Goal: Use online tool/utility: Utilize a website feature to perform a specific function

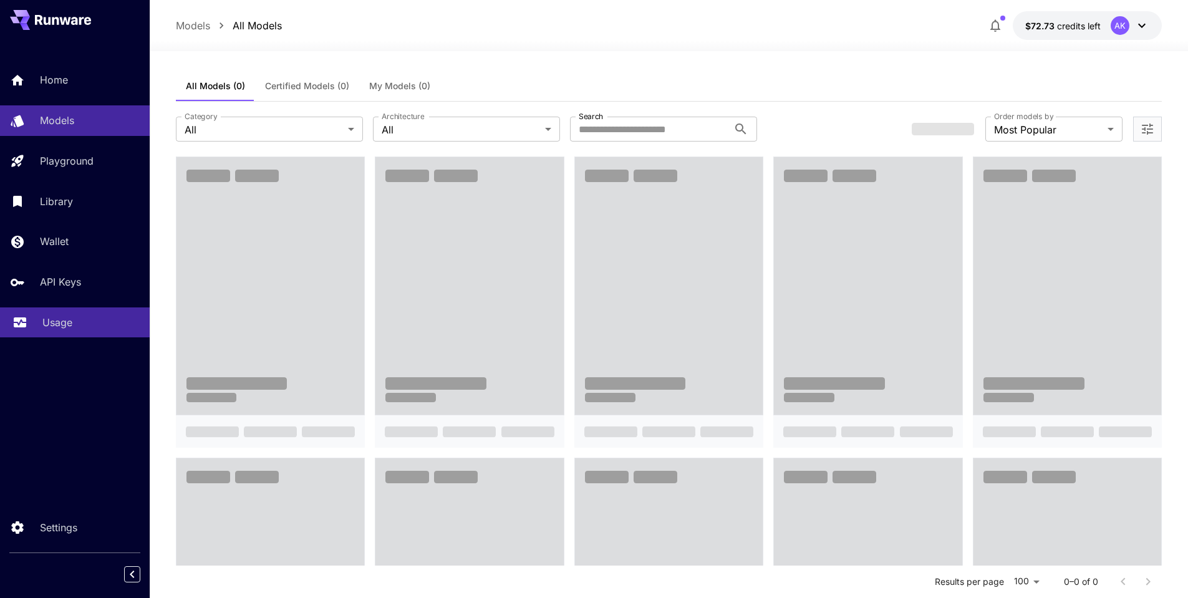
click at [50, 318] on p "Usage" at bounding box center [57, 322] width 30 height 15
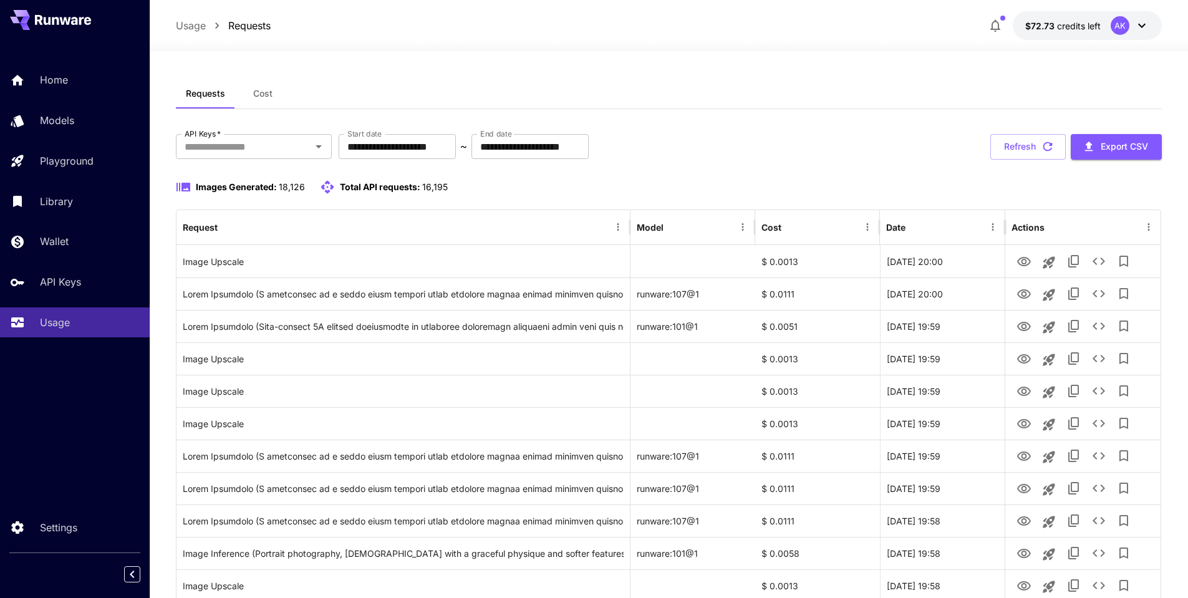
click at [263, 91] on span "Cost" at bounding box center [262, 93] width 19 height 11
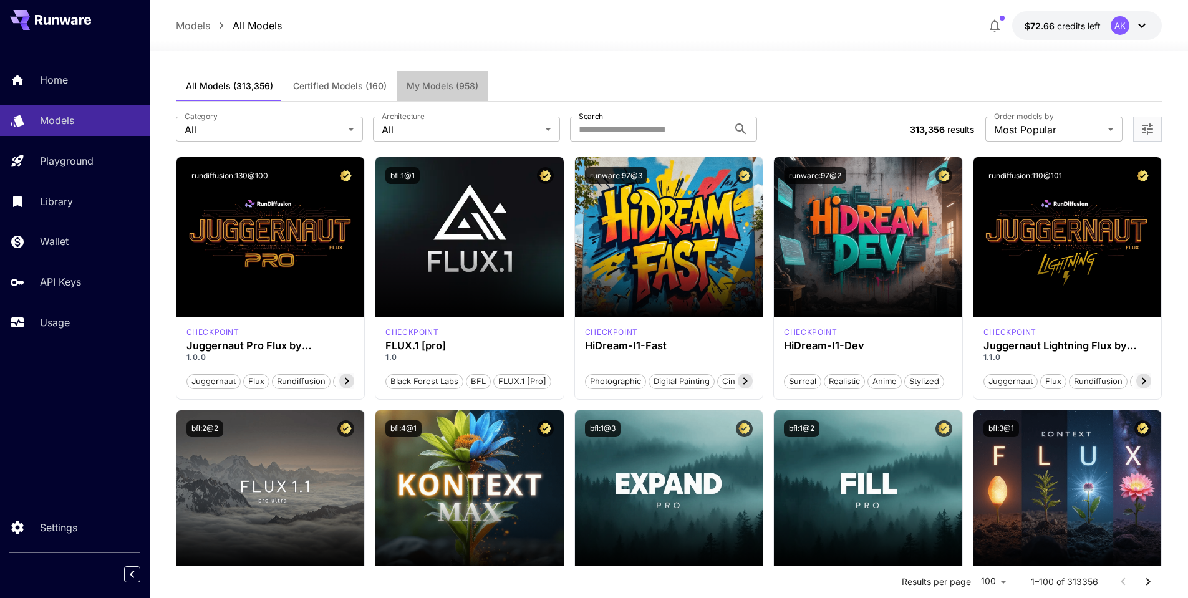
click at [433, 88] on span "My Models (958)" at bounding box center [443, 85] width 72 height 11
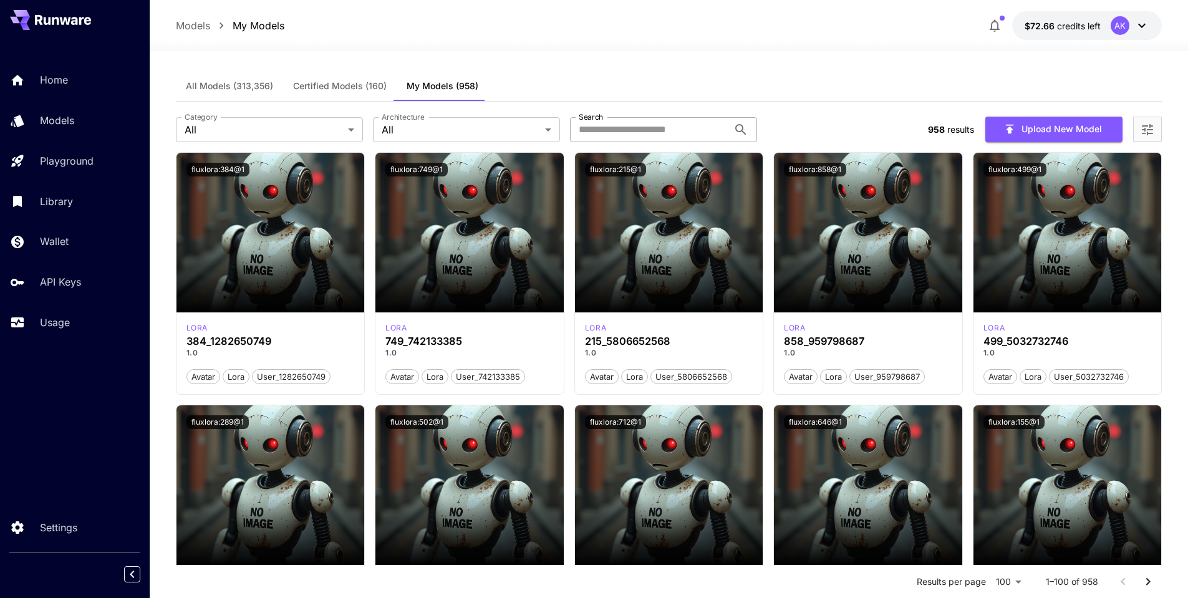
click at [628, 130] on input "Search" at bounding box center [649, 129] width 158 height 25
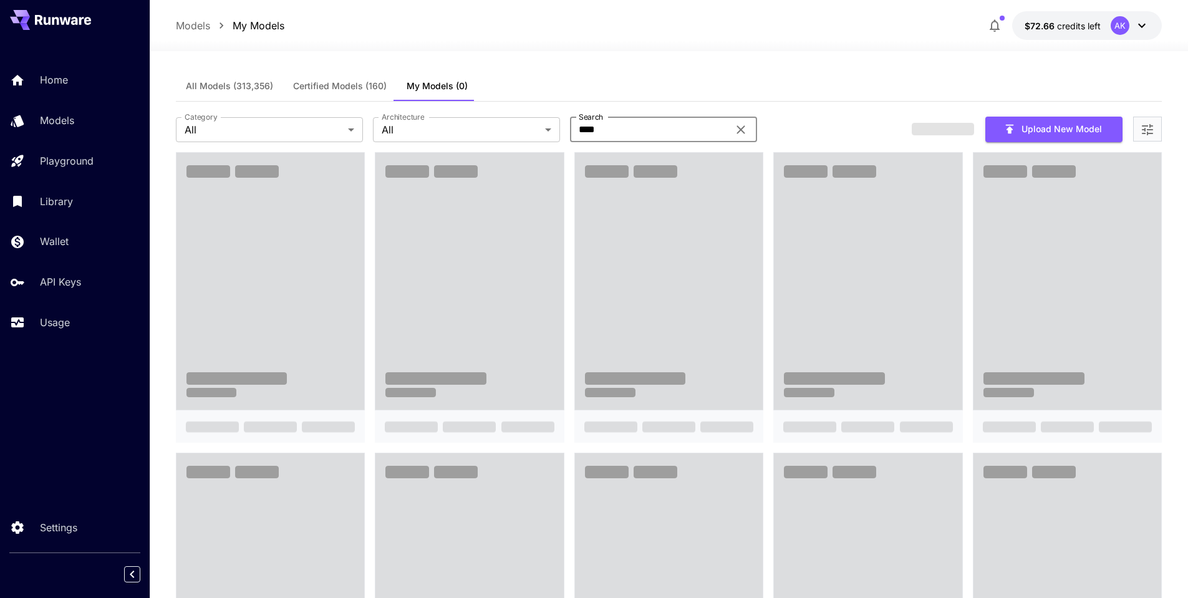
type input "****"
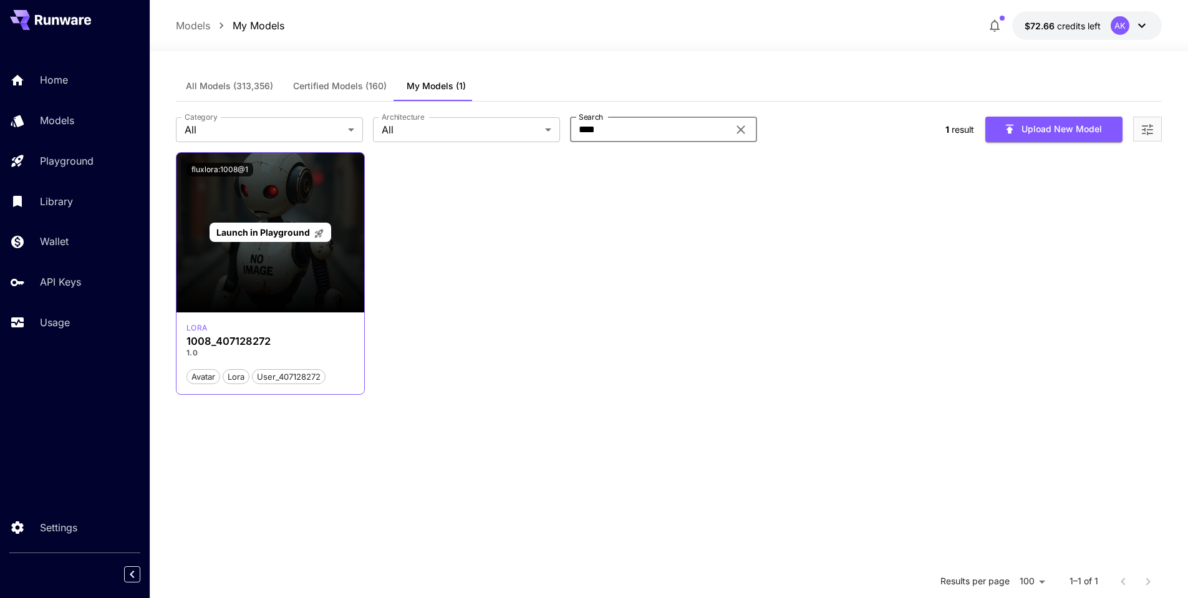
click at [270, 233] on span "Launch in Playground" at bounding box center [263, 232] width 94 height 11
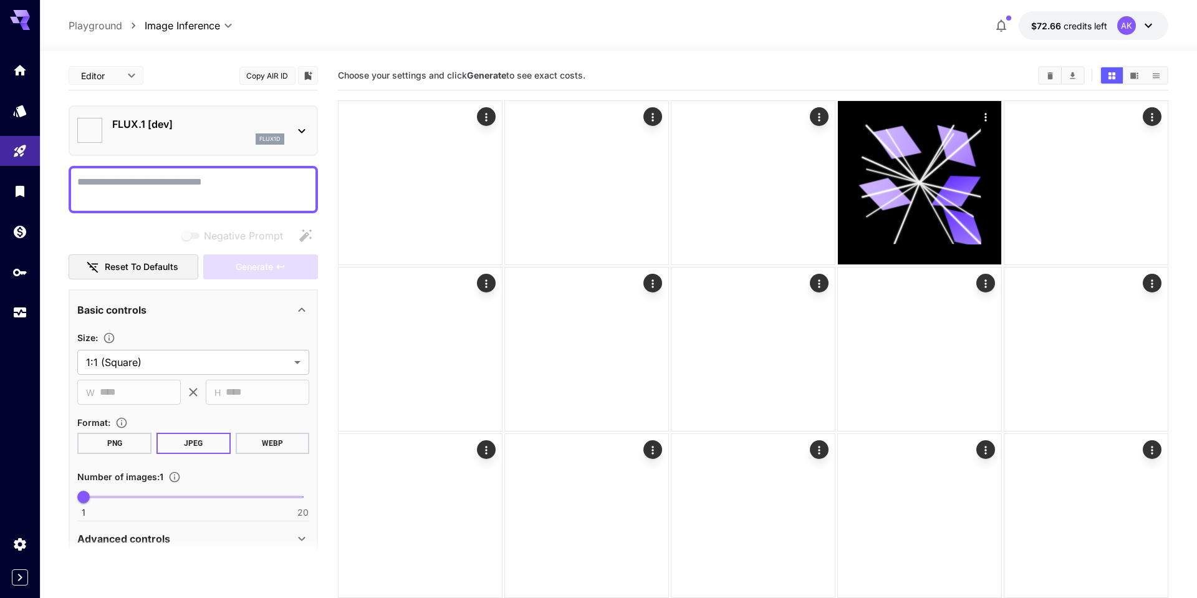
type input "**********"
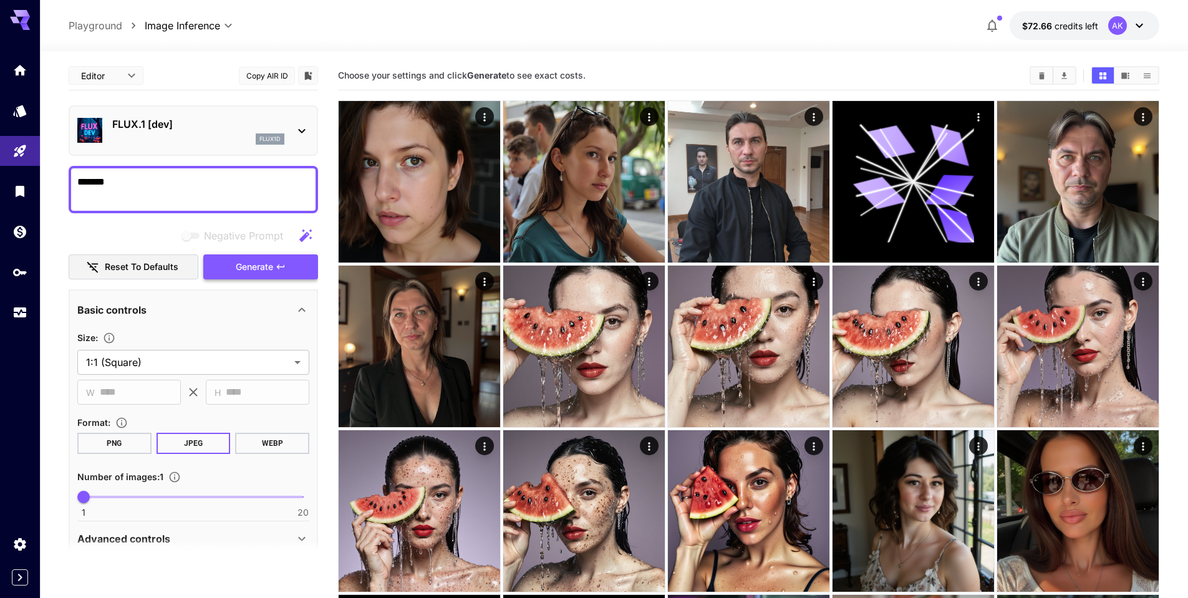
type textarea "*******"
click at [248, 257] on button "Generate" at bounding box center [260, 267] width 115 height 26
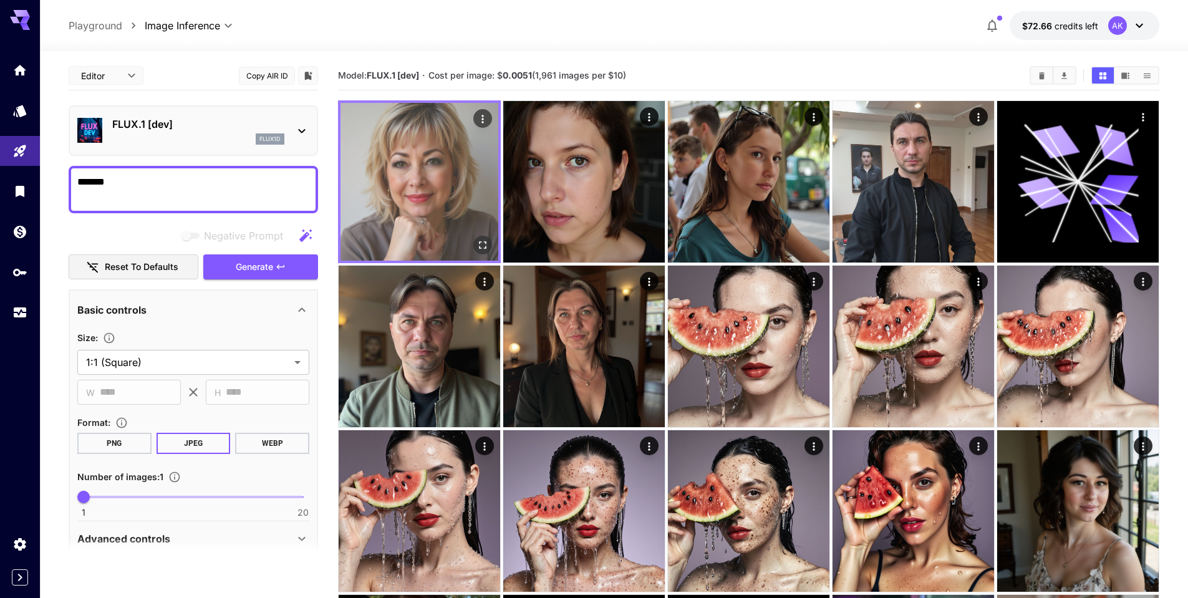
click at [485, 248] on icon "Open in fullscreen" at bounding box center [482, 244] width 7 height 7
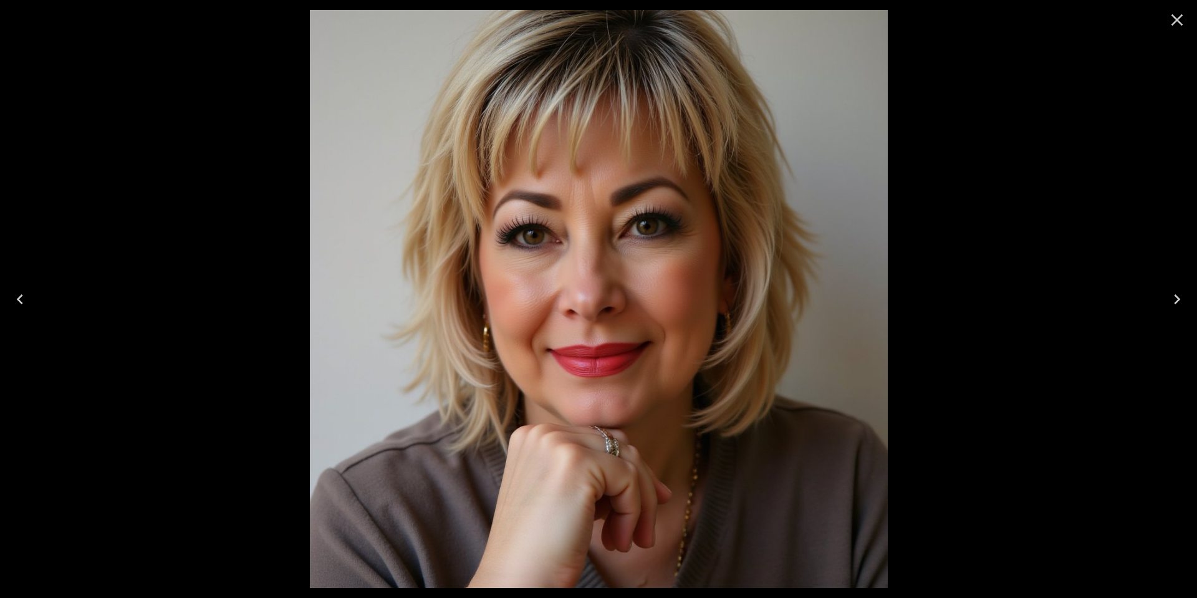
click at [1182, 19] on icon "Close" at bounding box center [1177, 20] width 20 height 20
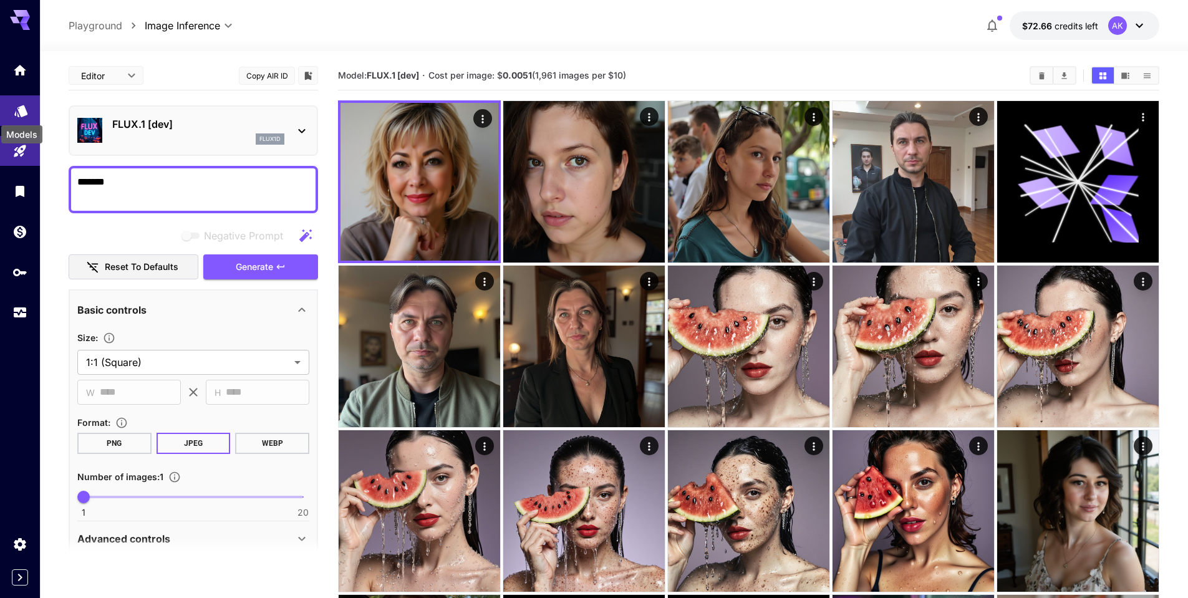
click at [20, 111] on icon "Models" at bounding box center [21, 107] width 15 height 15
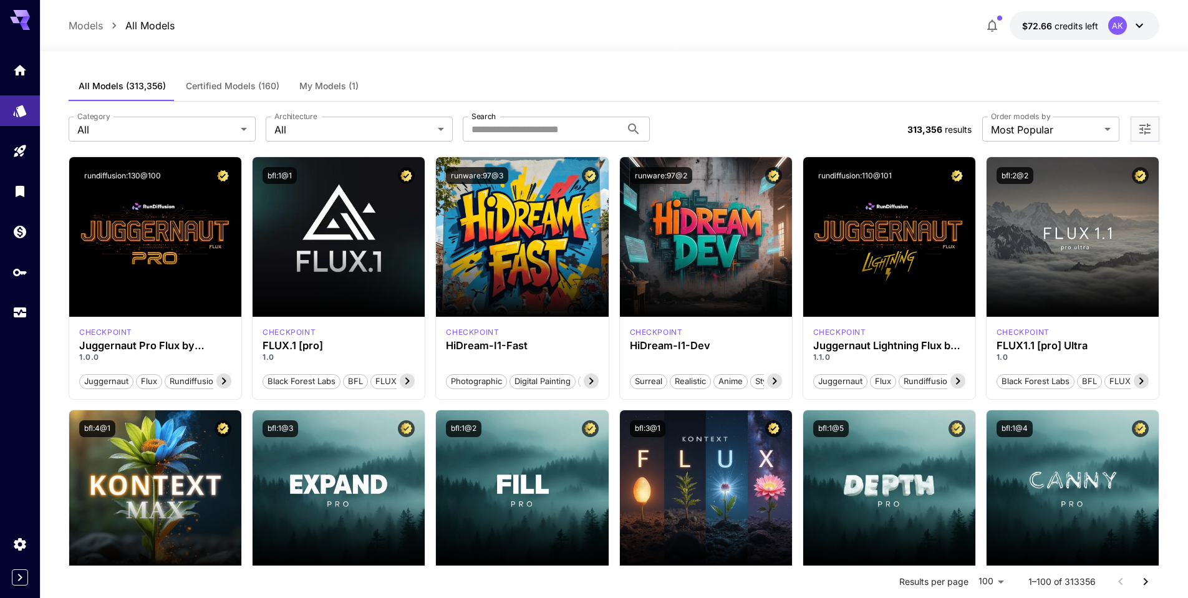
click at [326, 84] on span "My Models (1)" at bounding box center [328, 85] width 59 height 11
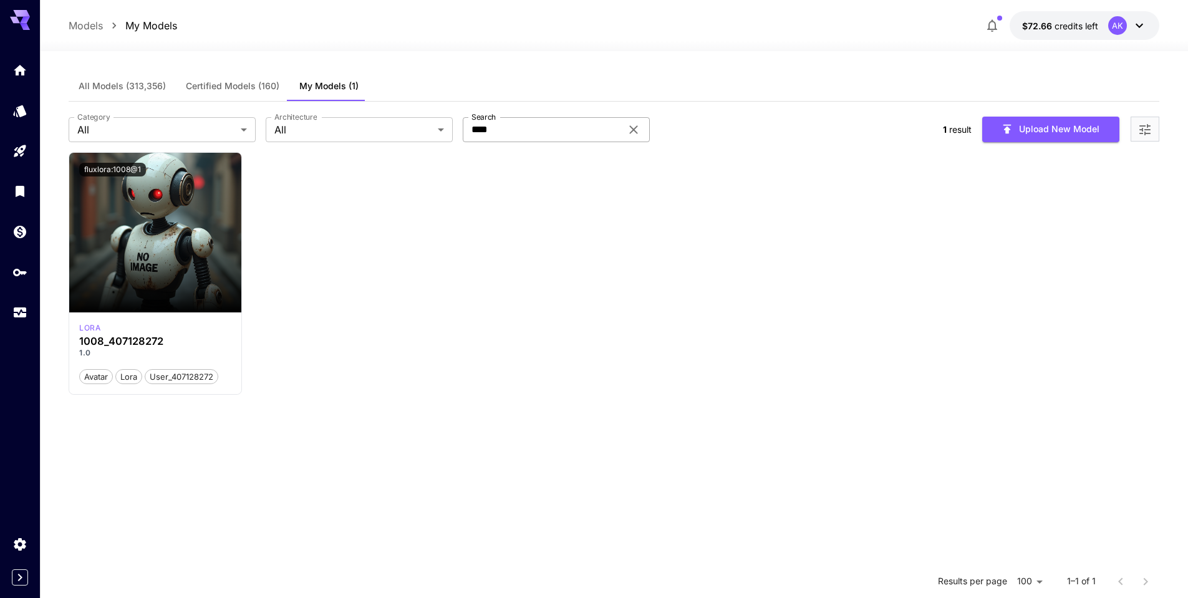
click at [521, 125] on input "****" at bounding box center [542, 129] width 158 height 25
type input "****"
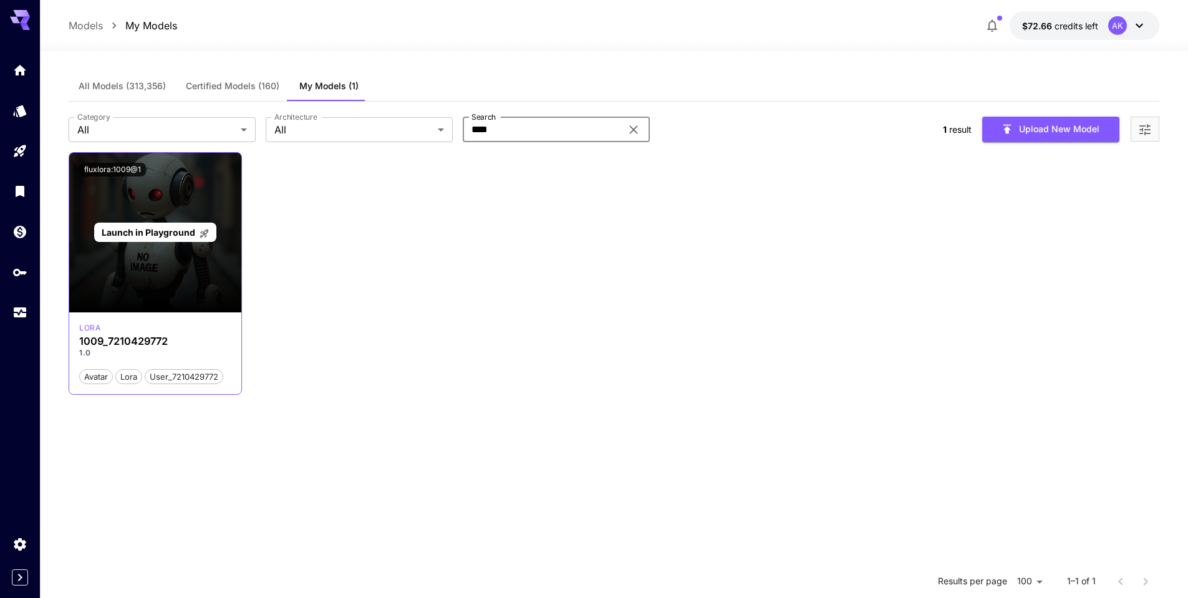
click at [140, 233] on span "Launch in Playground" at bounding box center [149, 232] width 94 height 11
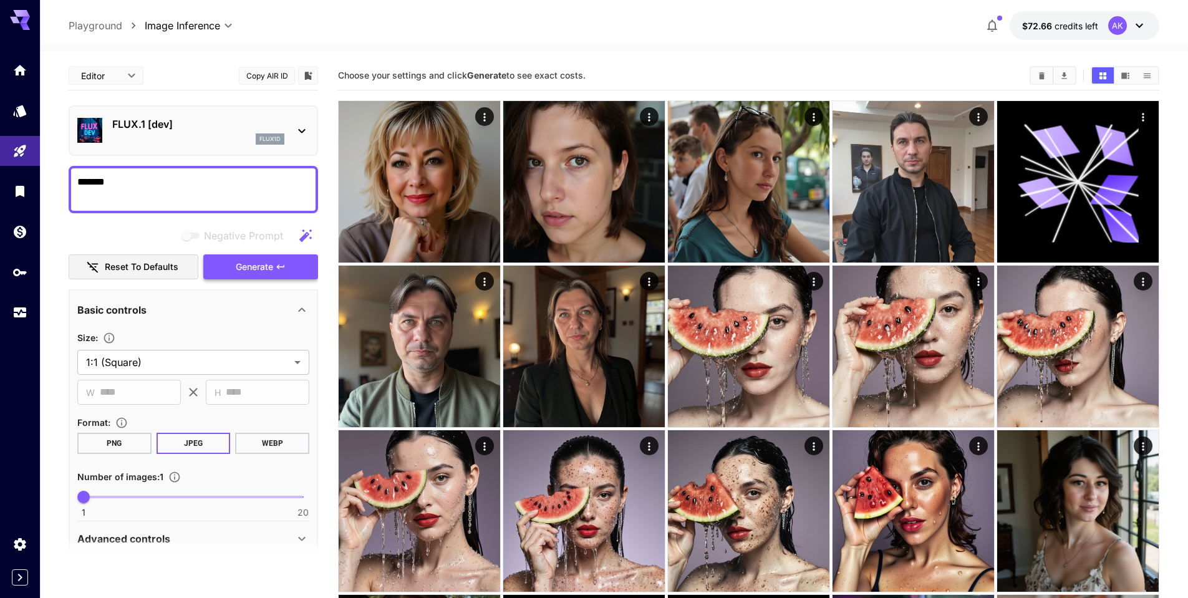
click at [260, 263] on span "Generate" at bounding box center [254, 267] width 37 height 16
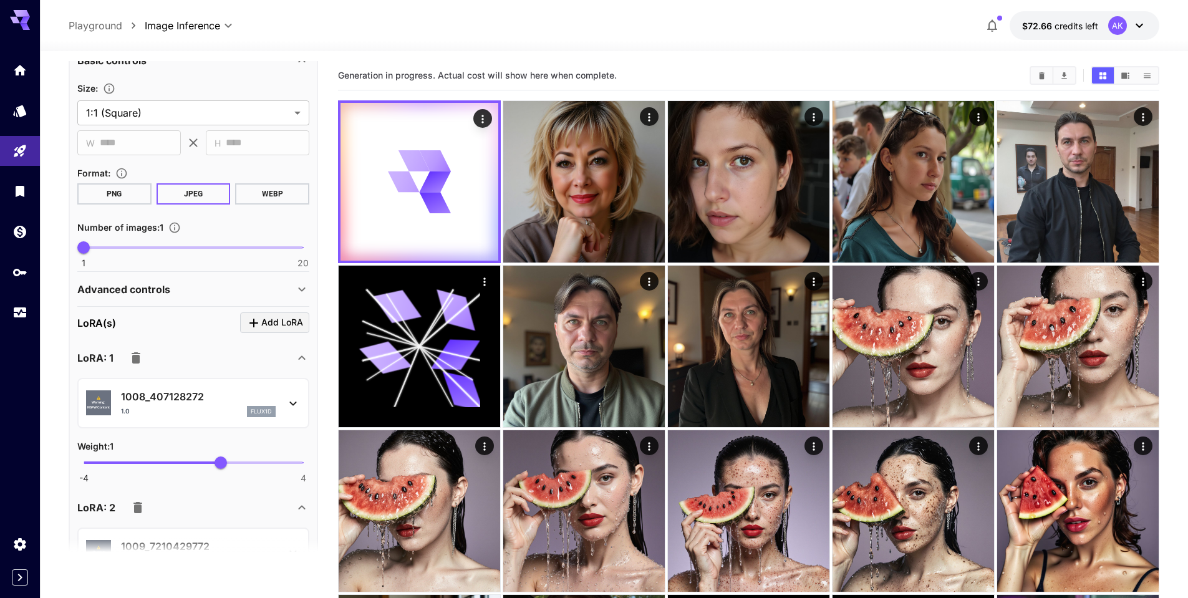
scroll to position [374, 0]
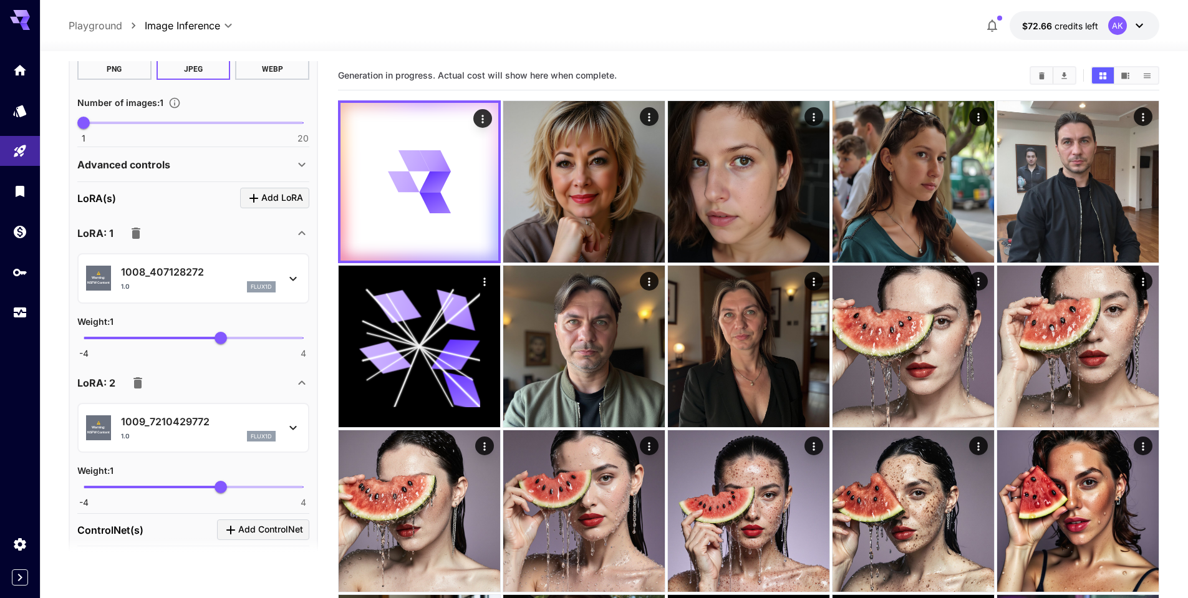
click at [134, 234] on icon "button" at bounding box center [136, 233] width 9 height 11
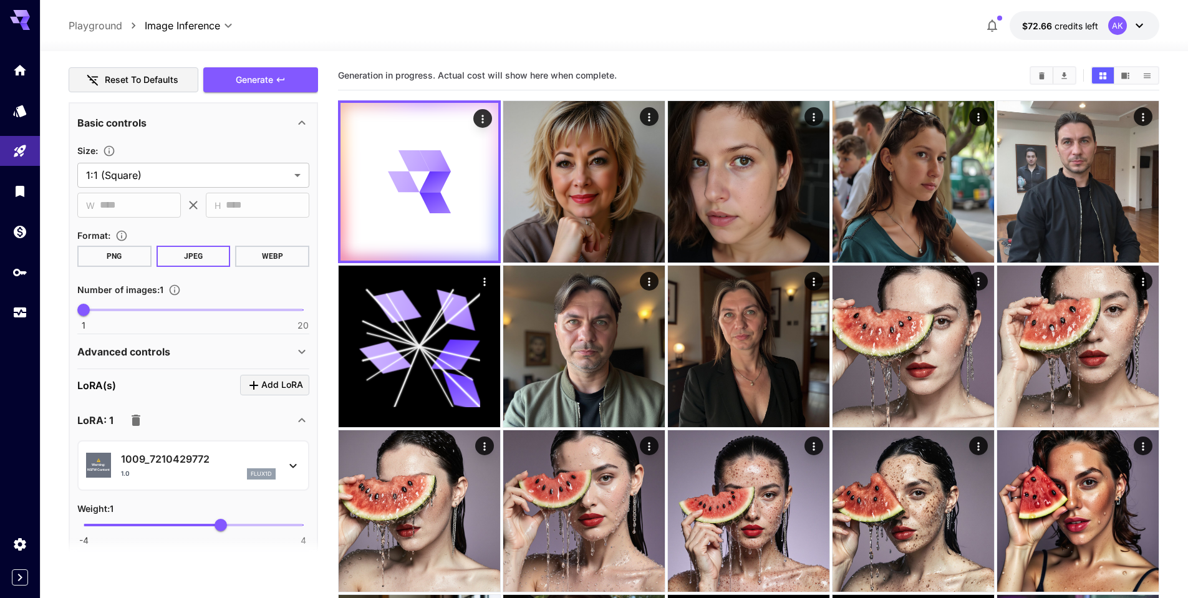
scroll to position [62, 0]
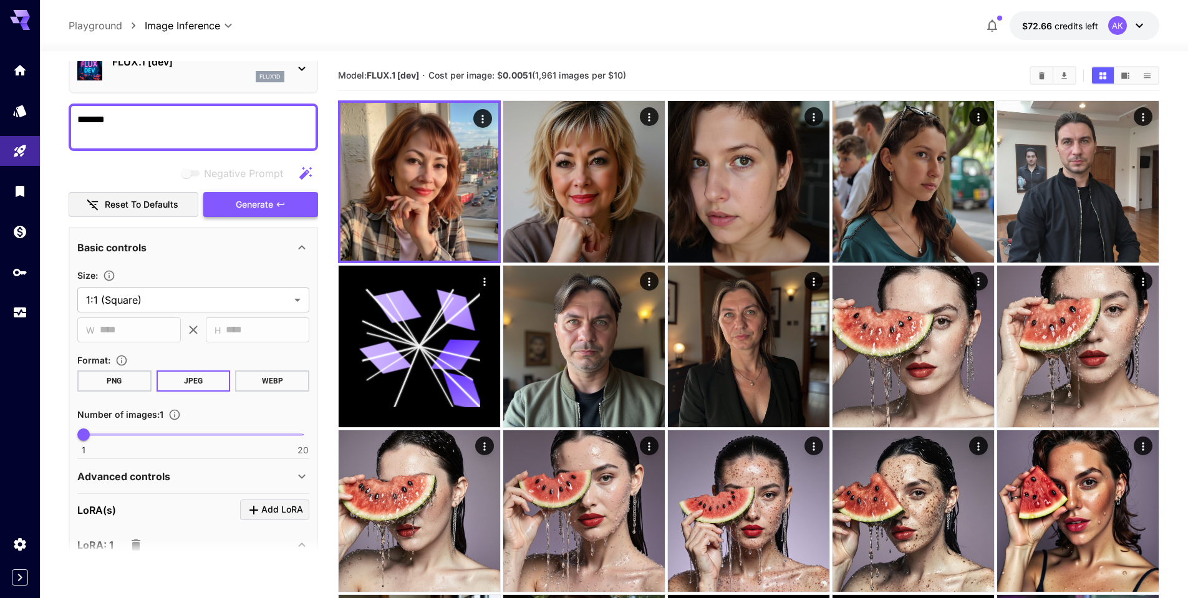
click at [266, 206] on span "Generate" at bounding box center [254, 205] width 37 height 16
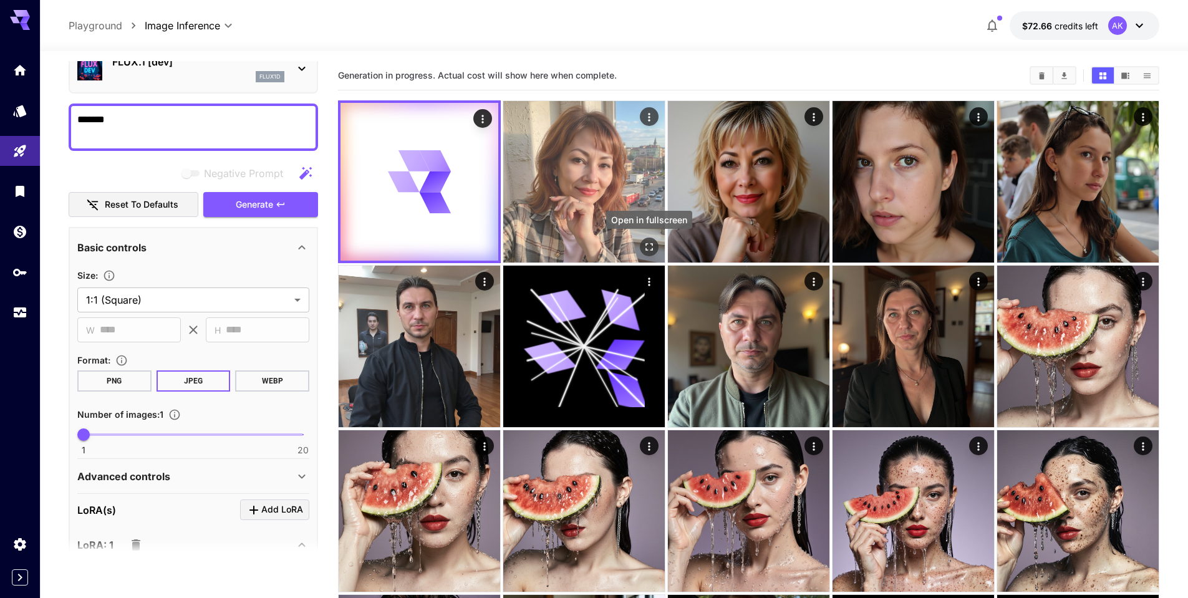
click at [649, 241] on icon "Open in fullscreen" at bounding box center [649, 247] width 12 height 12
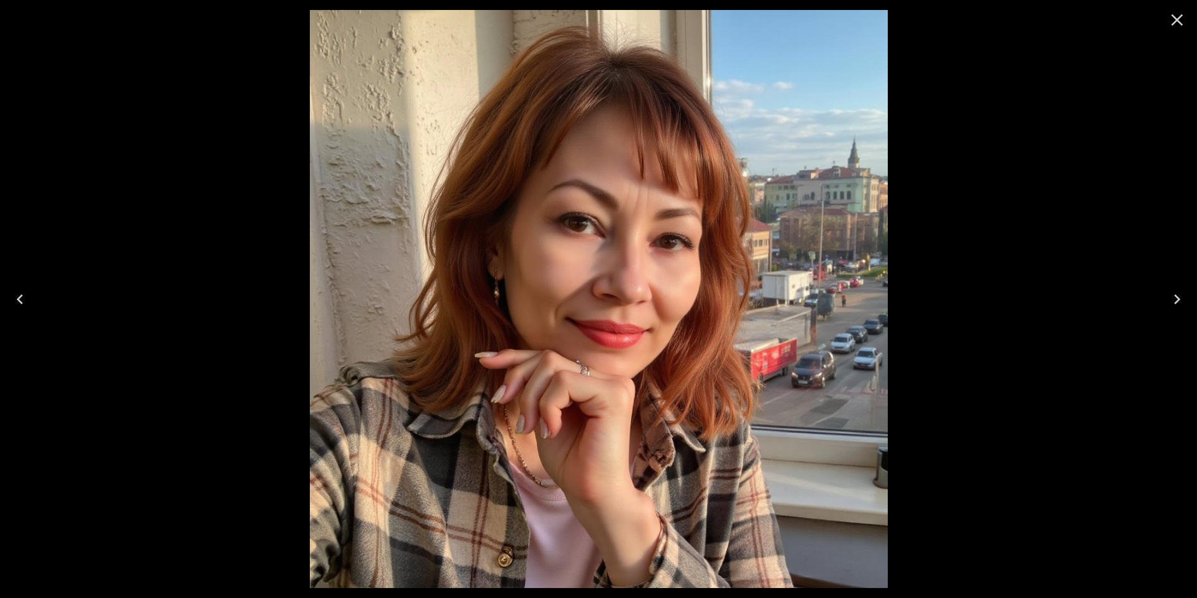
click at [1178, 21] on icon "Close" at bounding box center [1178, 20] width 12 height 12
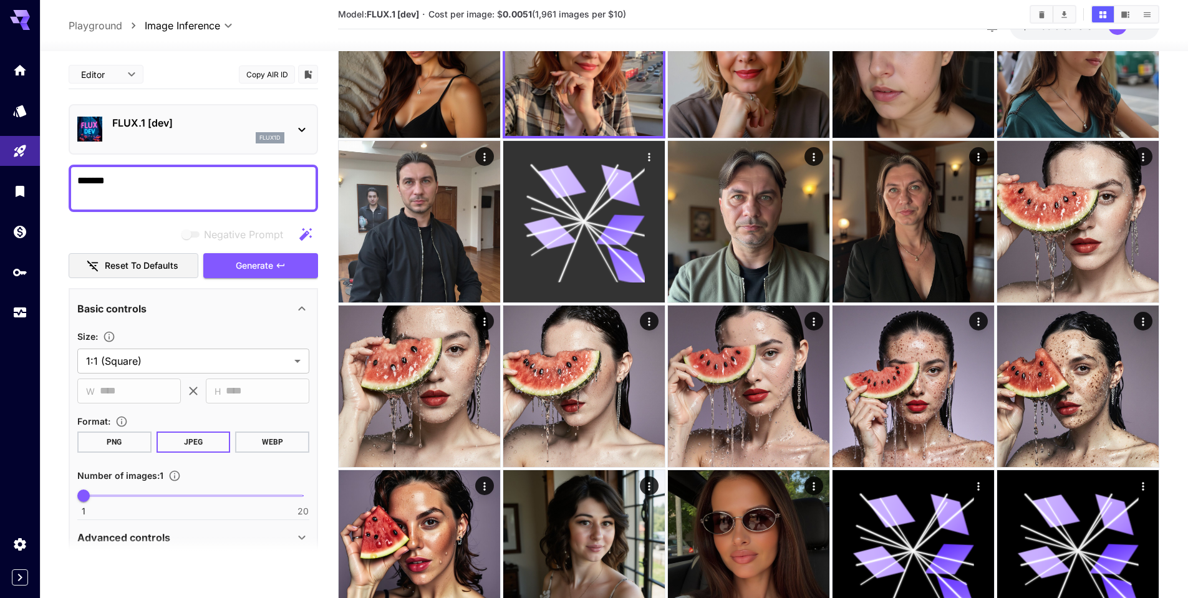
scroll to position [0, 0]
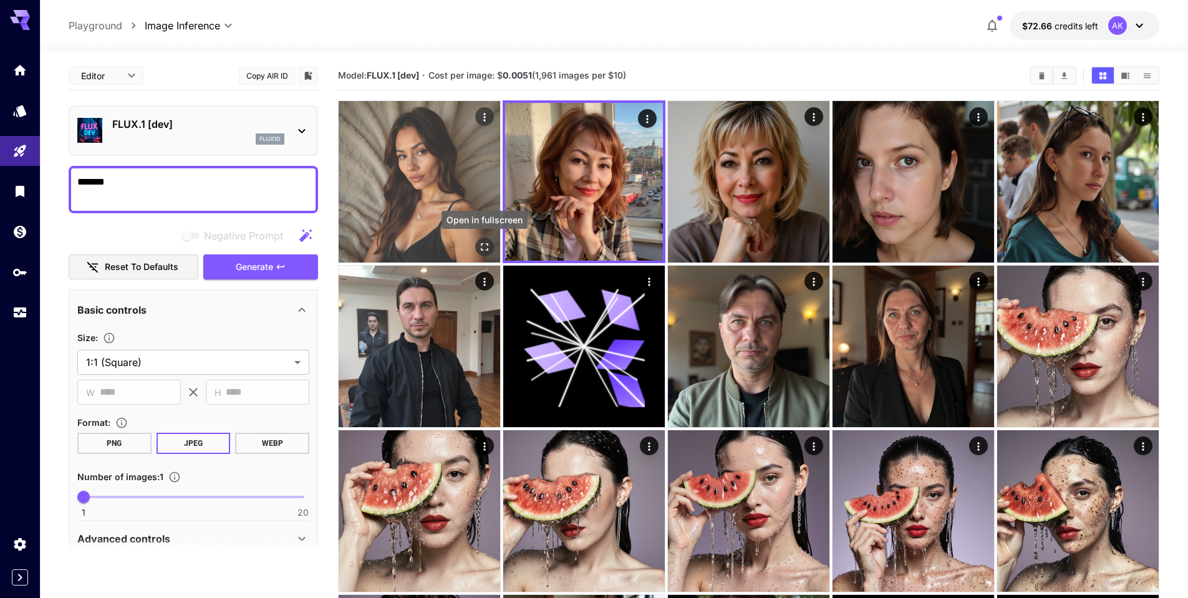
click at [487, 248] on icon "Open in fullscreen" at bounding box center [484, 246] width 7 height 7
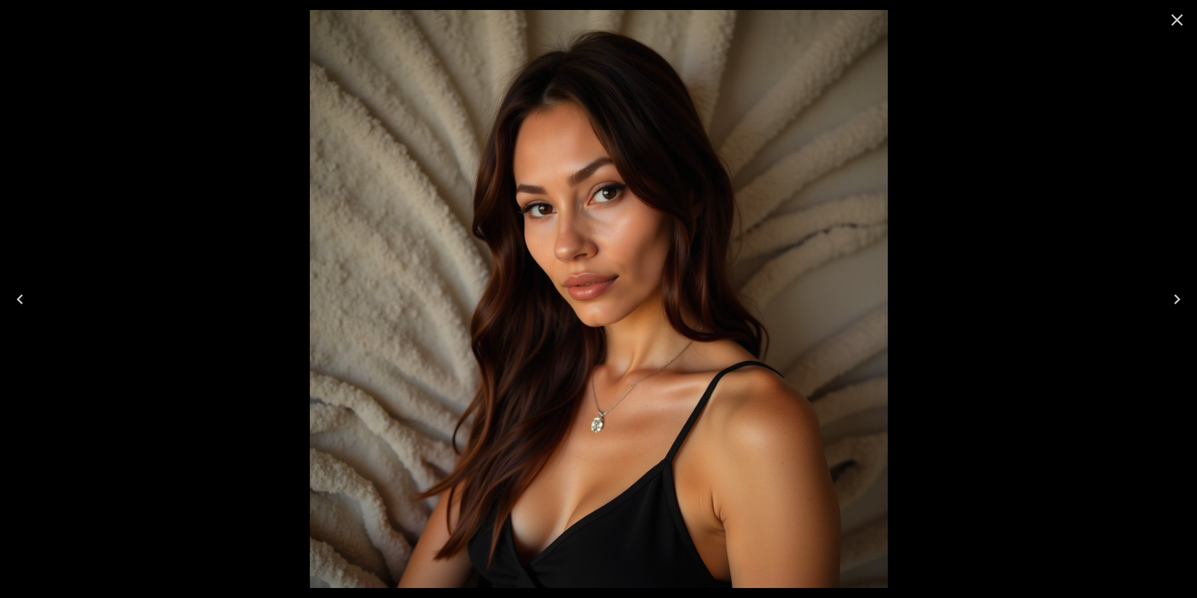
click at [1180, 19] on icon "Close" at bounding box center [1177, 20] width 20 height 20
